Goal: Task Accomplishment & Management: Use online tool/utility

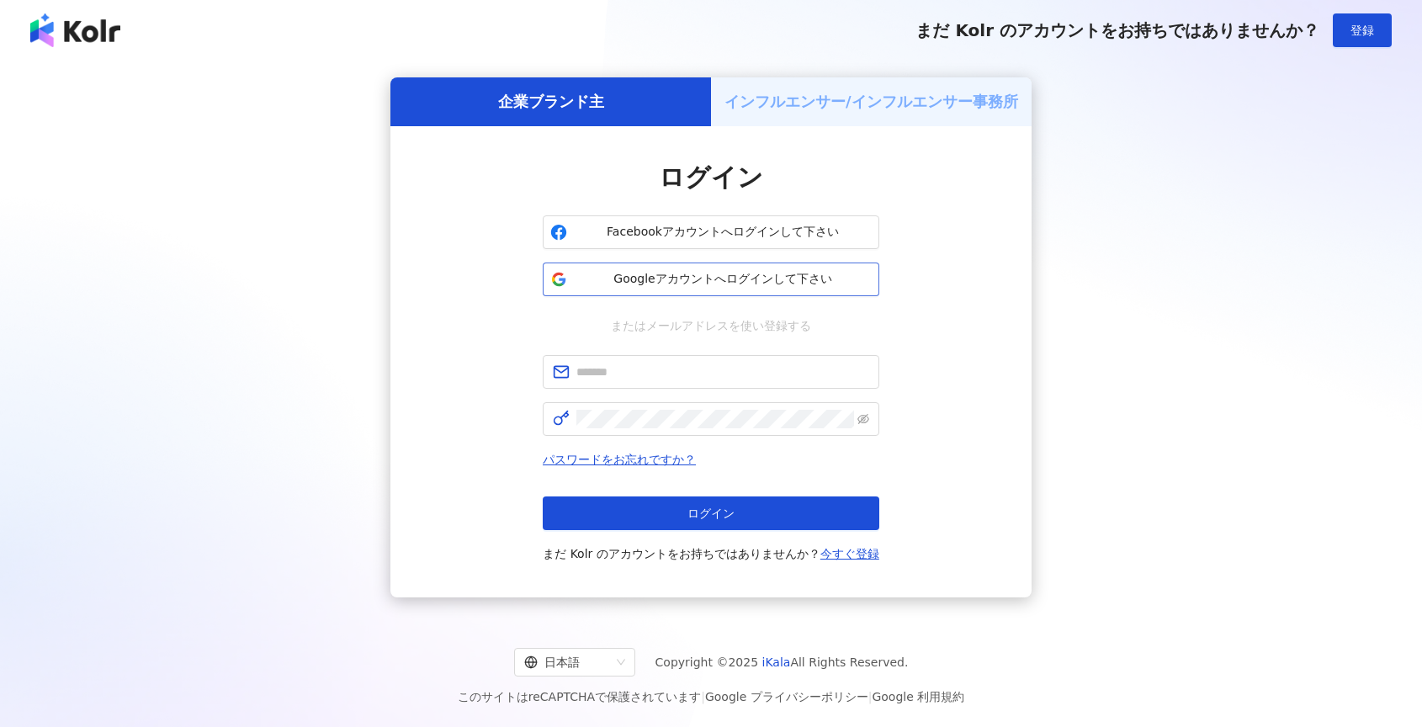
drag, startPoint x: 0, startPoint y: 0, endPoint x: 753, endPoint y: 282, distance: 804.1
click at [753, 282] on span "Googleアカウントへログインして下さい" at bounding box center [723, 279] width 298 height 17
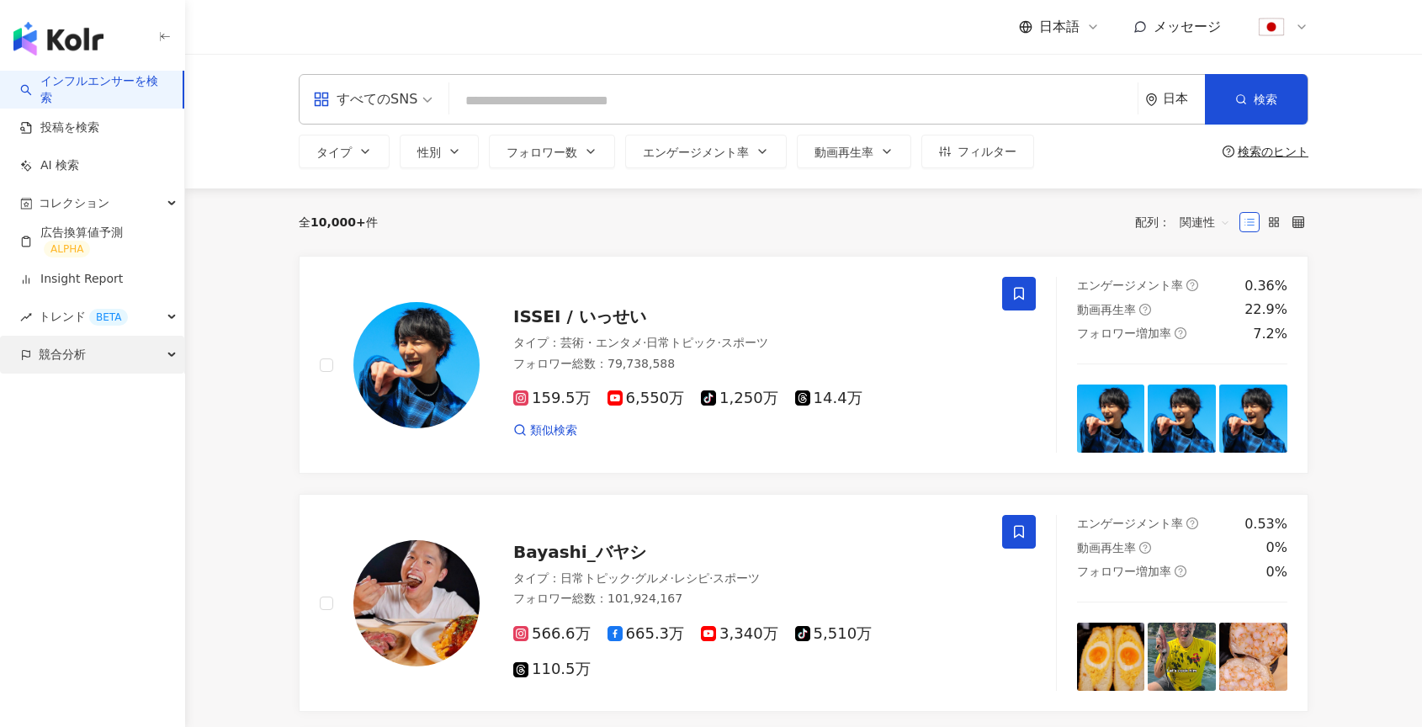
click at [95, 354] on div "競合分析" at bounding box center [92, 355] width 184 height 38
click at [116, 419] on link "キーワードメンション分析" at bounding box center [105, 430] width 130 height 33
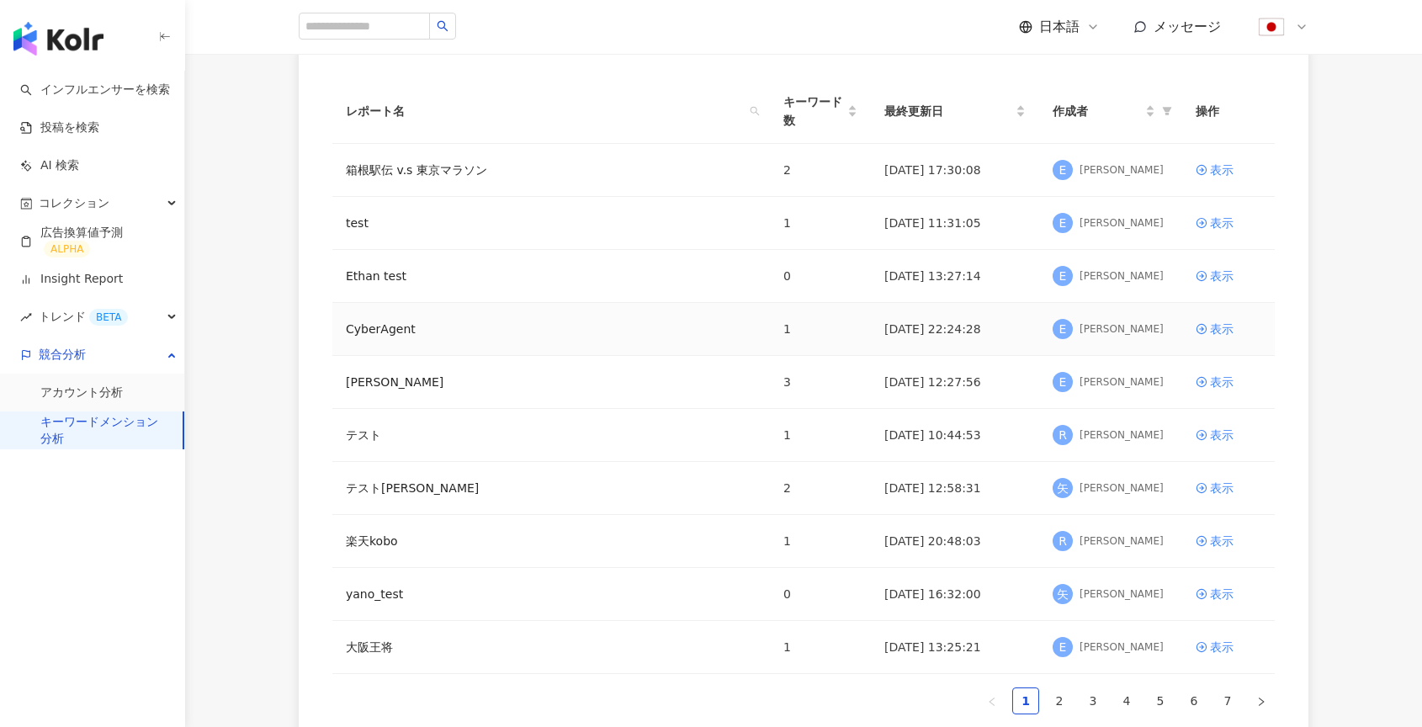
scroll to position [162, 0]
